Goal: Information Seeking & Learning: Learn about a topic

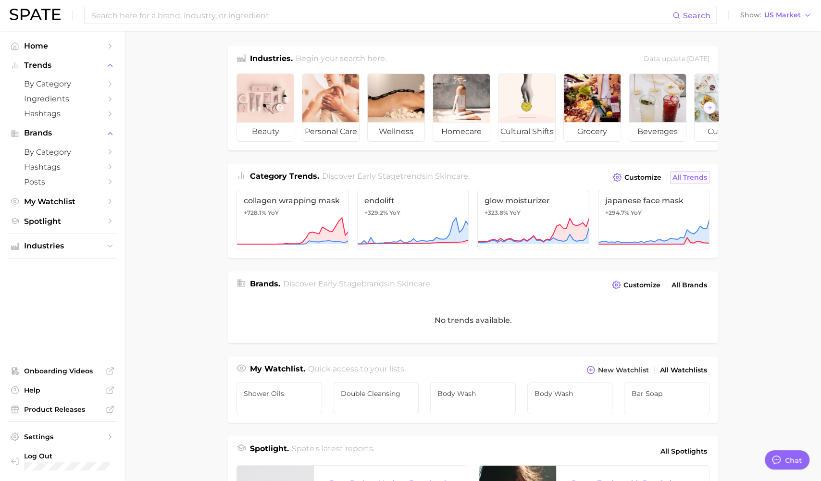
click at [681, 174] on span "All Trends" at bounding box center [690, 178] width 35 height 8
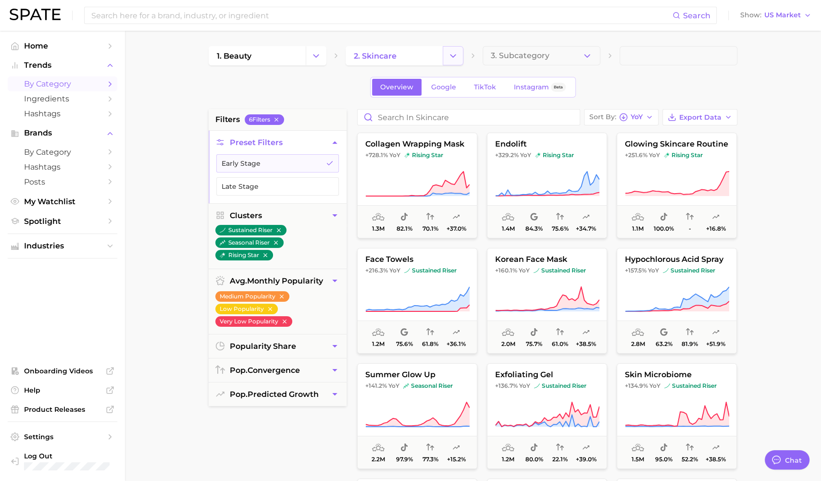
click at [443, 60] on button "Change Category" at bounding box center [453, 55] width 21 height 19
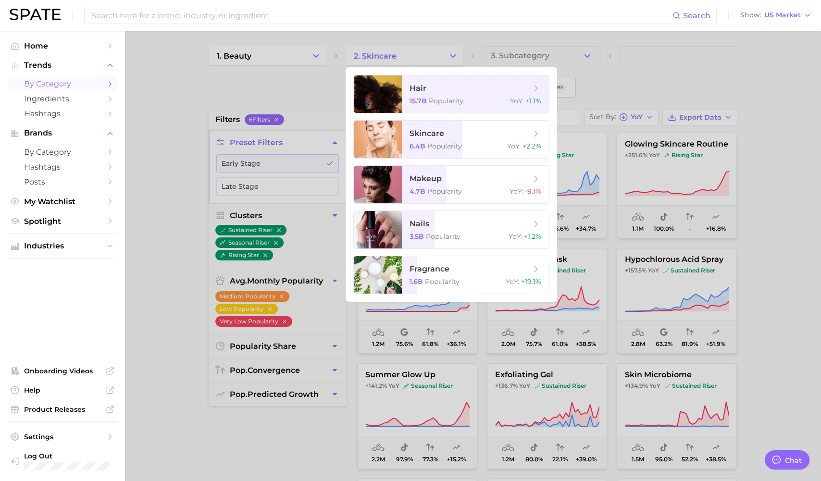
click at [342, 71] on div at bounding box center [410, 240] width 821 height 481
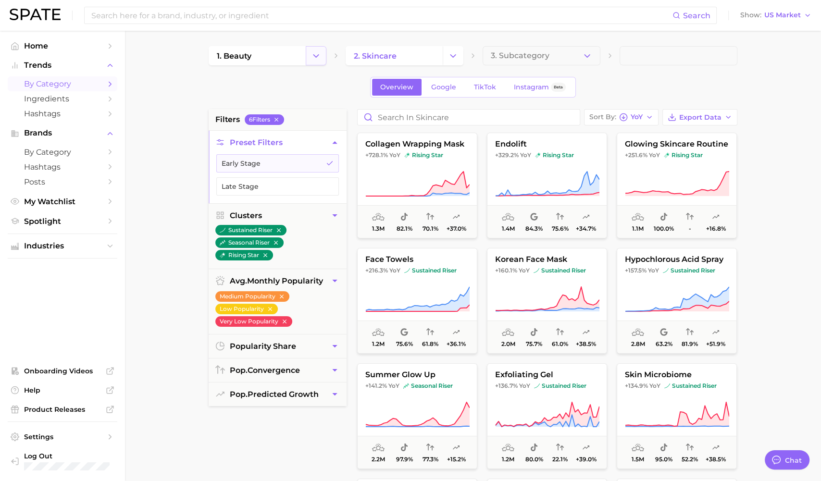
click at [315, 58] on icon "Change Category" at bounding box center [316, 56] width 10 height 10
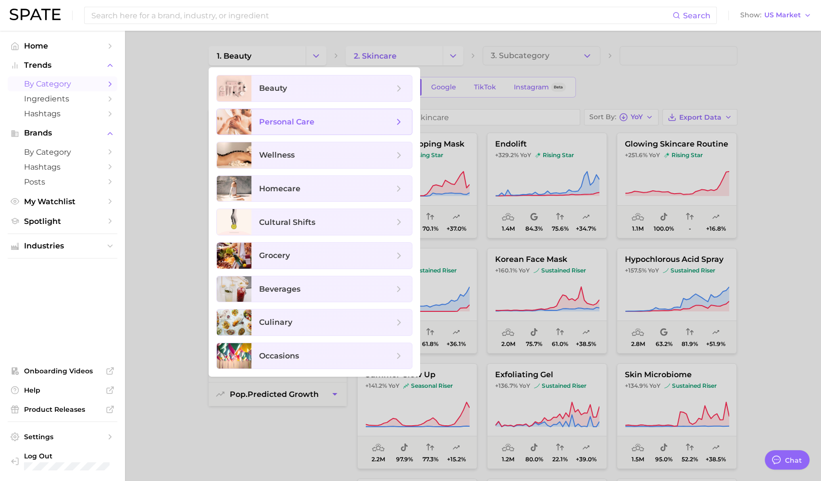
click at [294, 124] on span "personal care" at bounding box center [286, 121] width 55 height 9
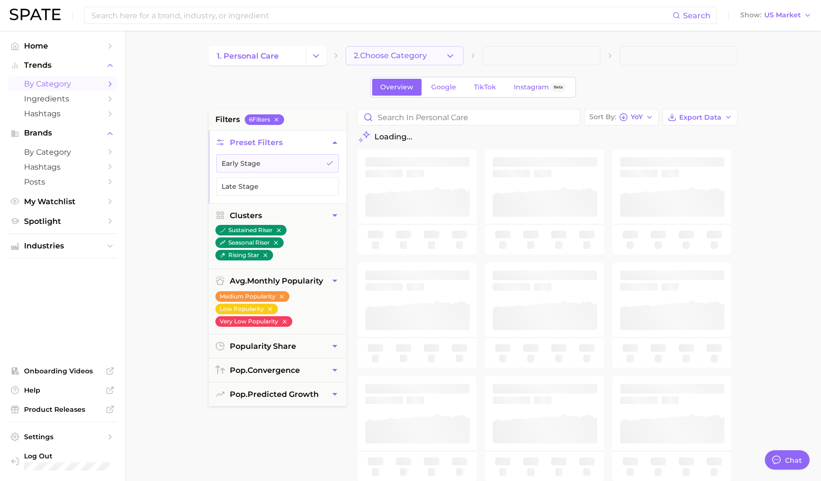
click at [398, 52] on span "2. Choose Category" at bounding box center [390, 55] width 73 height 9
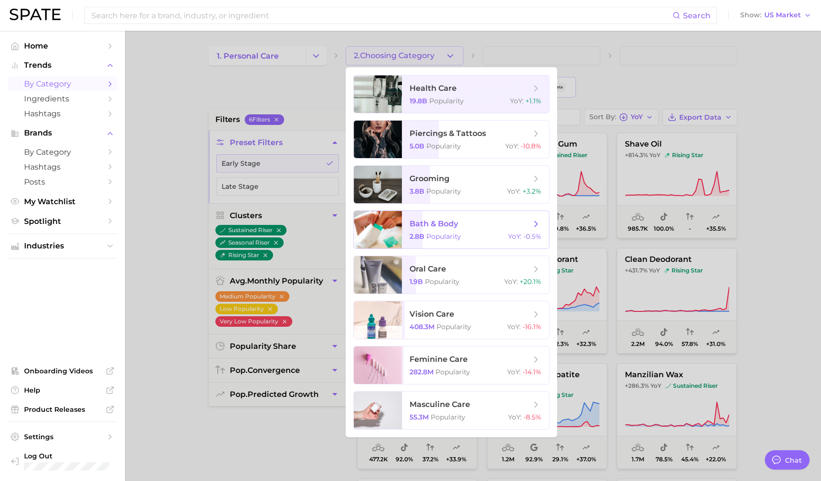
click at [383, 235] on div at bounding box center [378, 230] width 48 height 38
